Goal: Task Accomplishment & Management: Complete application form

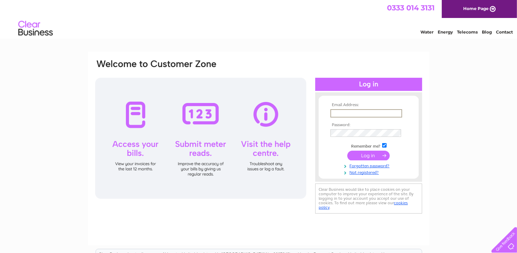
click at [342, 114] on input "text" at bounding box center [367, 113] width 72 height 8
type input "emilyhamilton2@yahoo.com"
click at [366, 153] on input "submit" at bounding box center [369, 155] width 42 height 10
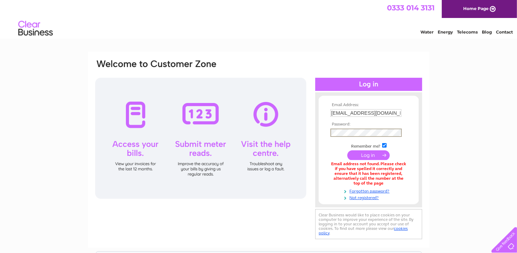
click at [364, 156] on input "submit" at bounding box center [369, 155] width 42 height 10
click at [366, 197] on link "Not registered?" at bounding box center [370, 196] width 78 height 7
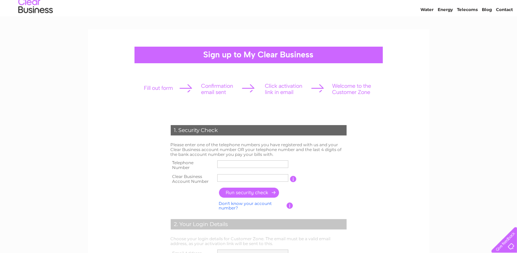
scroll to position [35, 0]
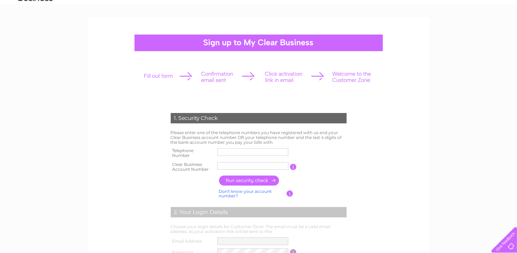
click at [250, 154] on input "text" at bounding box center [252, 152] width 71 height 8
